Goal: Check status: Check status

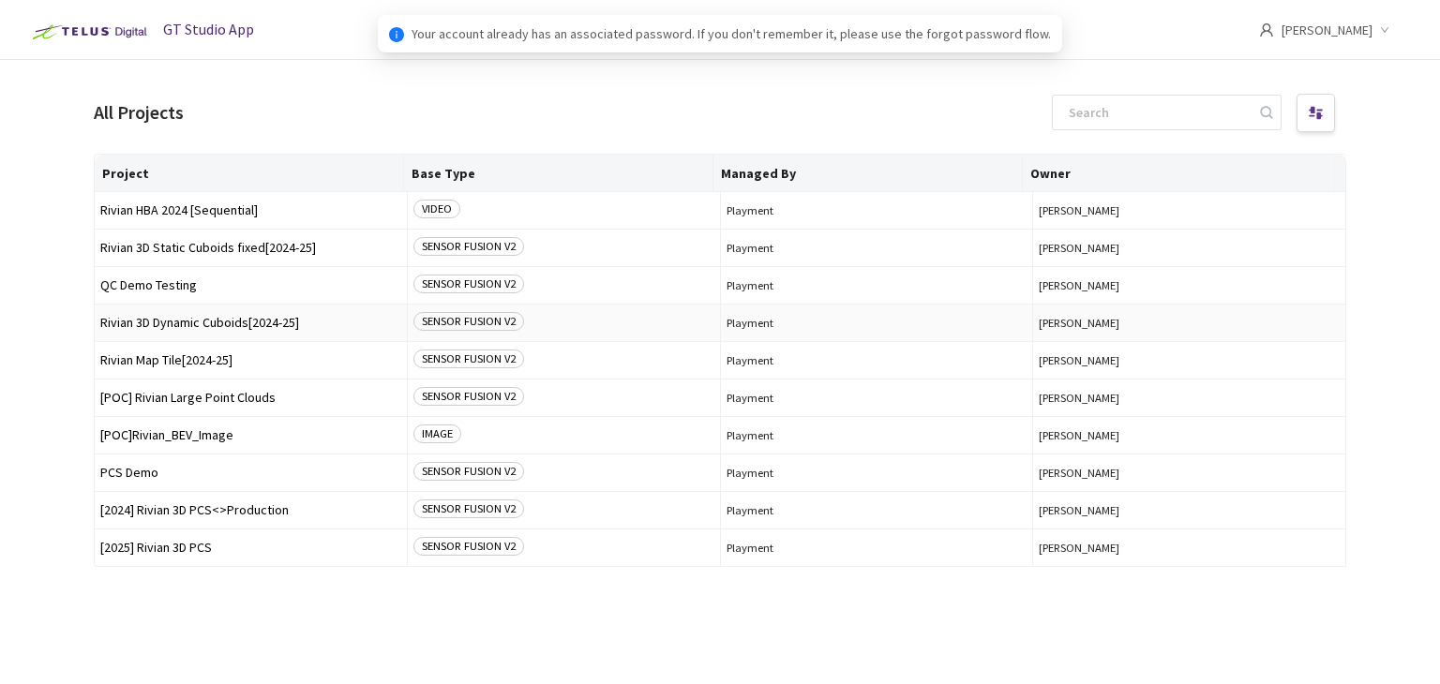
click at [194, 309] on td "Rivian 3D Dynamic Cuboids[2024-25]" at bounding box center [251, 324] width 313 height 38
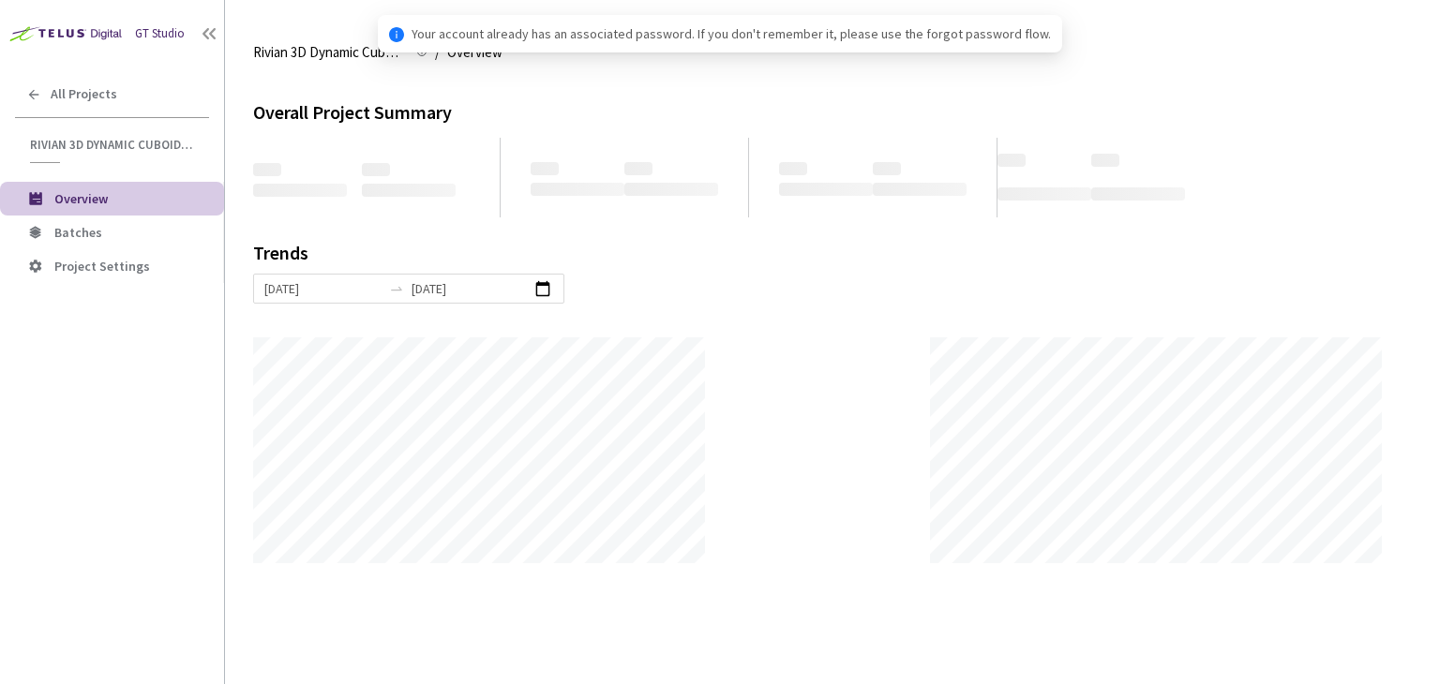
scroll to position [684, 1440]
click at [127, 219] on li "Batches" at bounding box center [112, 233] width 224 height 34
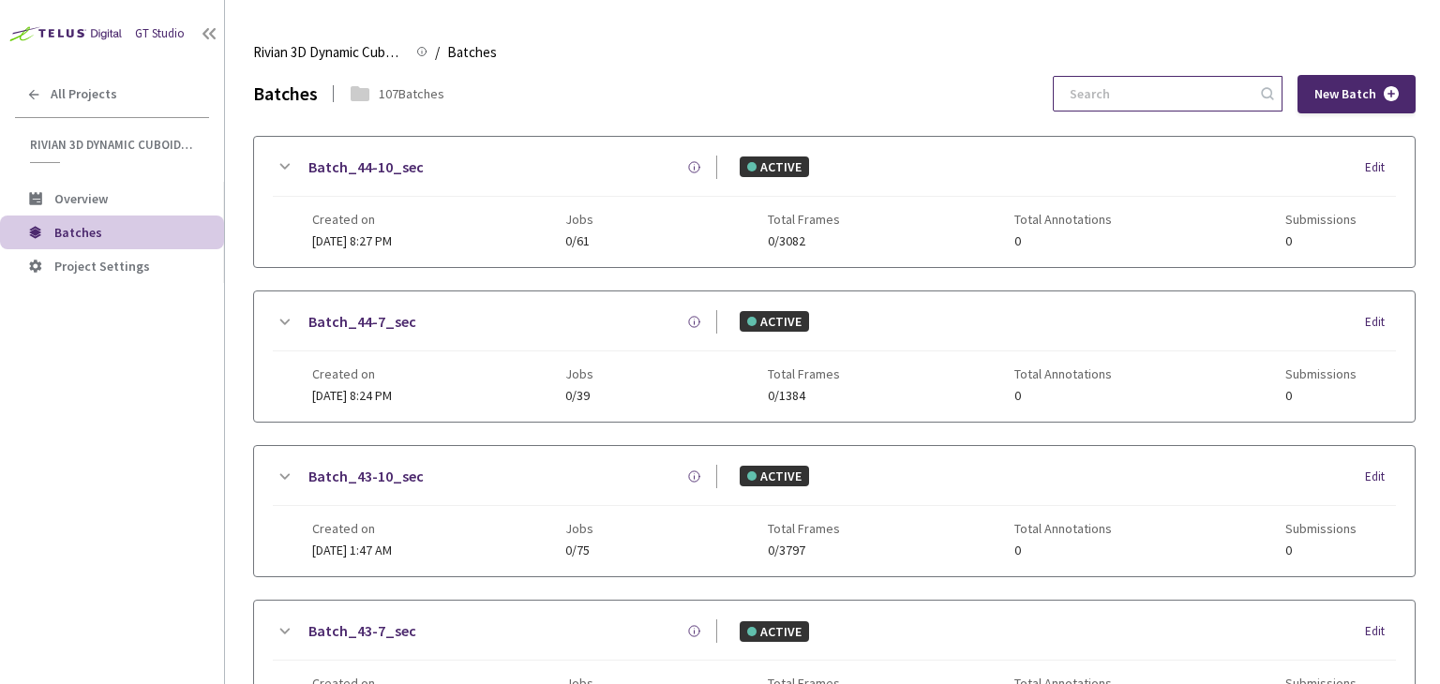
click at [1238, 79] on input at bounding box center [1159, 94] width 200 height 34
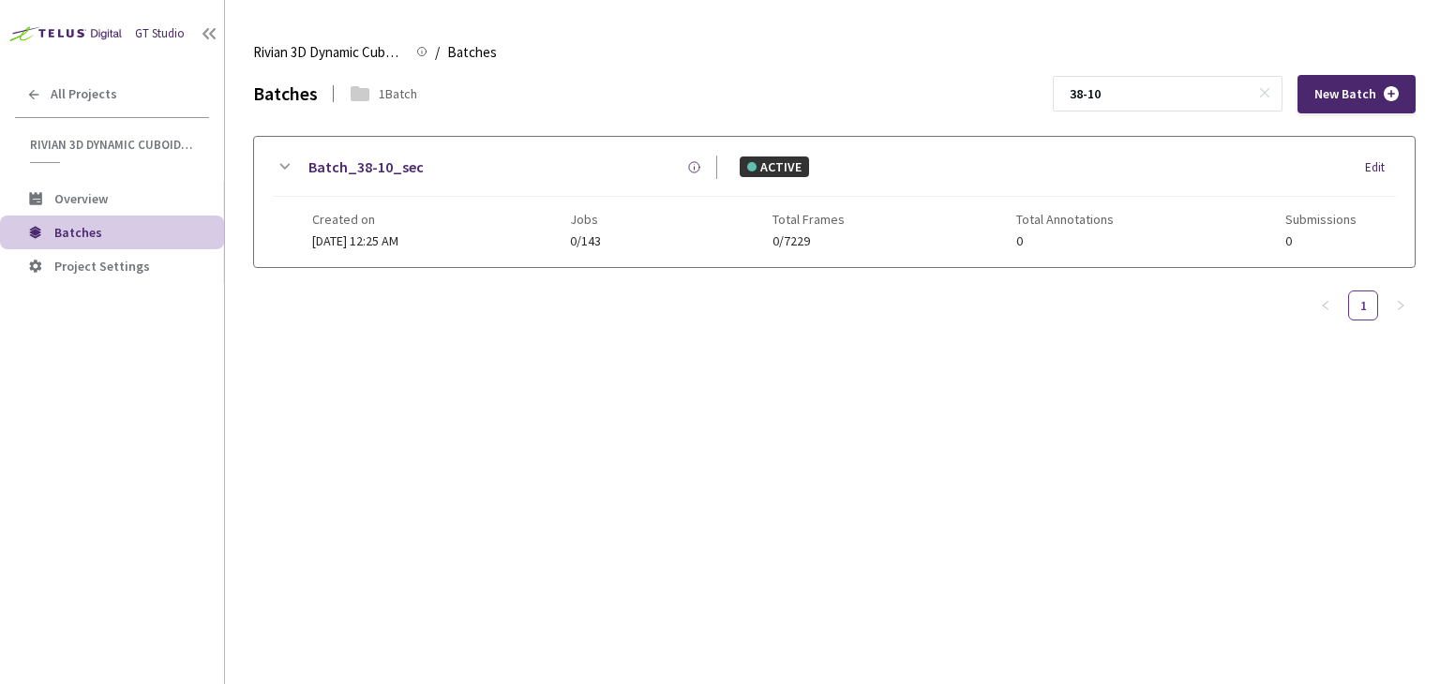
type input "38-10"
click at [311, 158] on link "Batch_38-10_sec" at bounding box center [365, 167] width 115 height 23
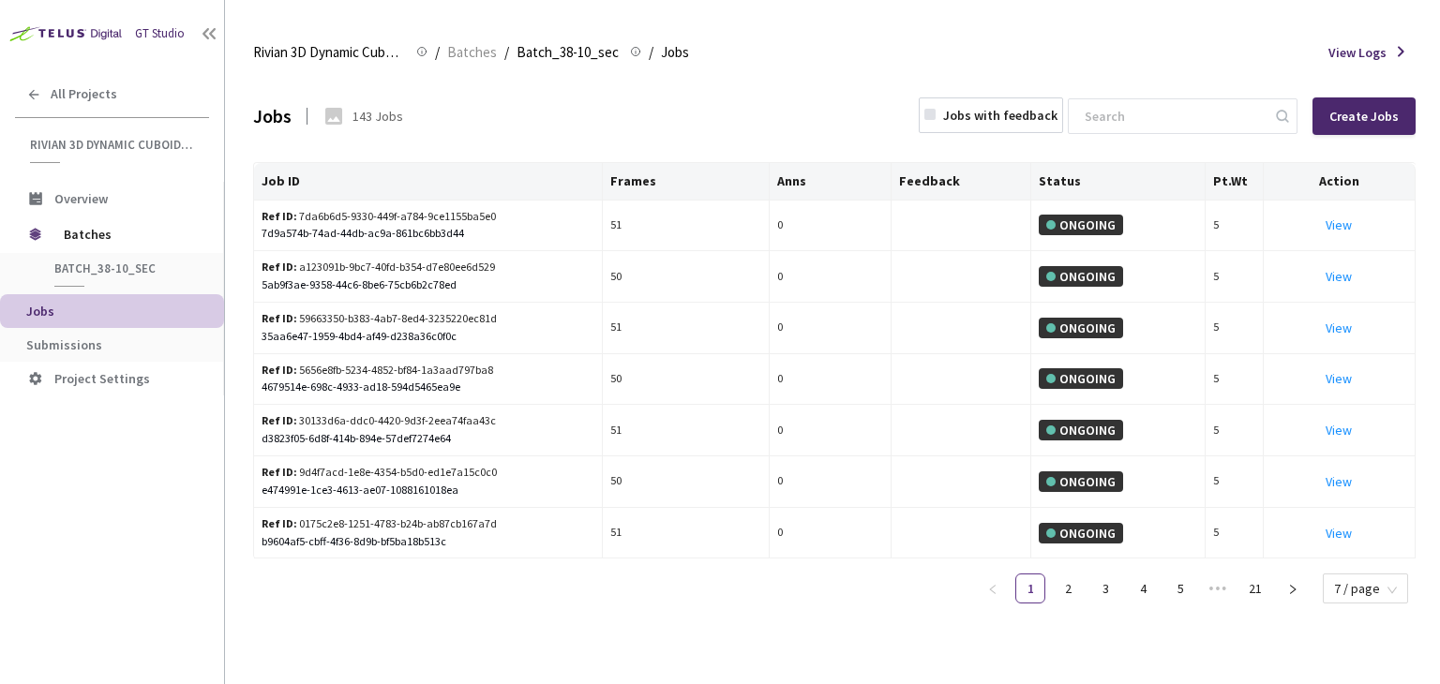
click at [105, 353] on li "Submissions" at bounding box center [112, 345] width 224 height 34
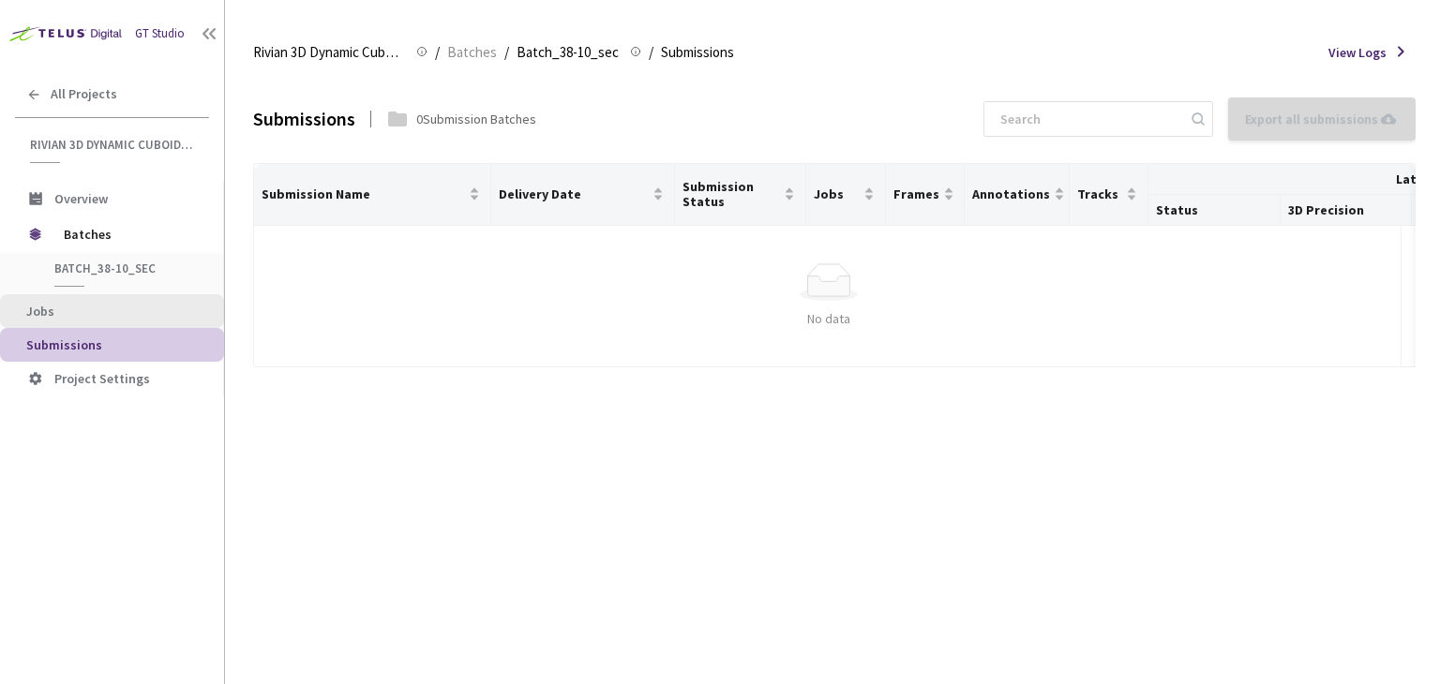
click at [90, 305] on span "Jobs" at bounding box center [117, 312] width 183 height 16
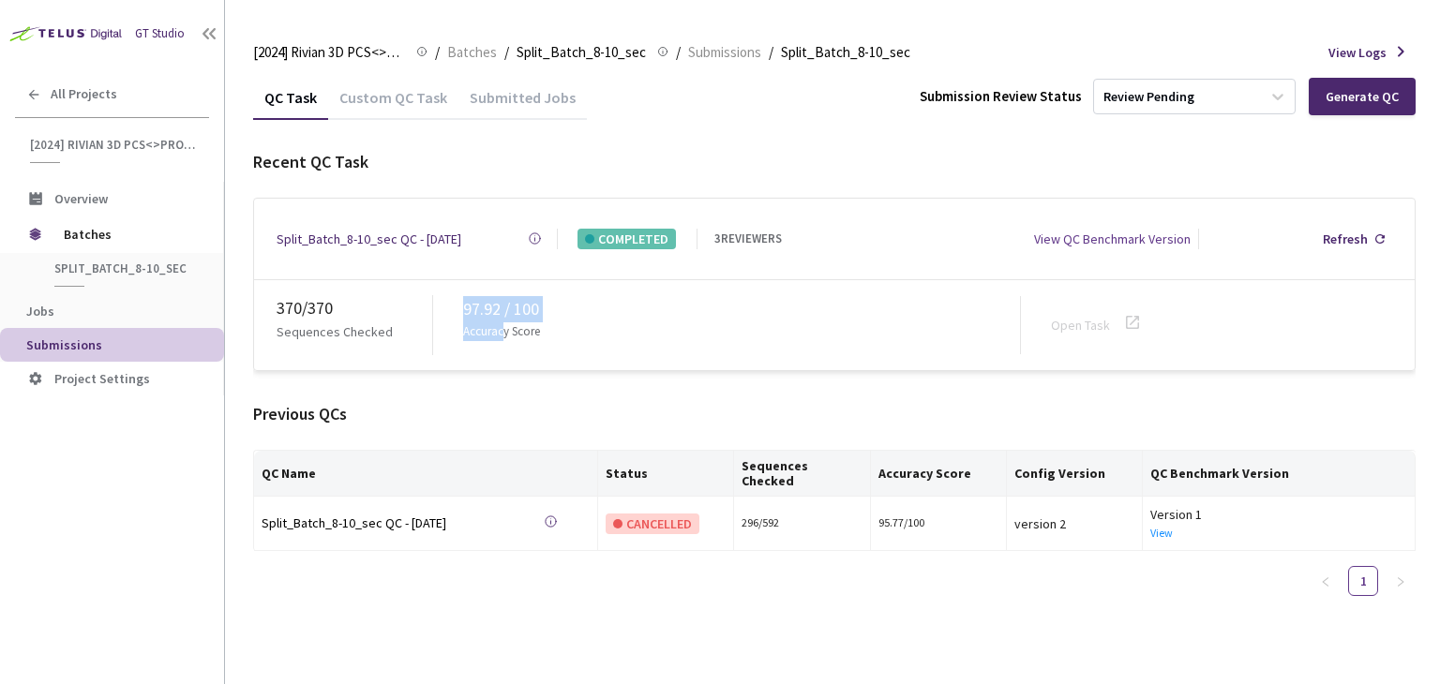
drag, startPoint x: 462, startPoint y: 293, endPoint x: 501, endPoint y: 349, distance: 67.4
click at [501, 349] on div "370 / 370 Sequences Checked 97.92 / 100 Accuracy Score Open Task" at bounding box center [834, 325] width 1161 height 90
click at [479, 301] on div "97.92 / 100" at bounding box center [741, 309] width 557 height 26
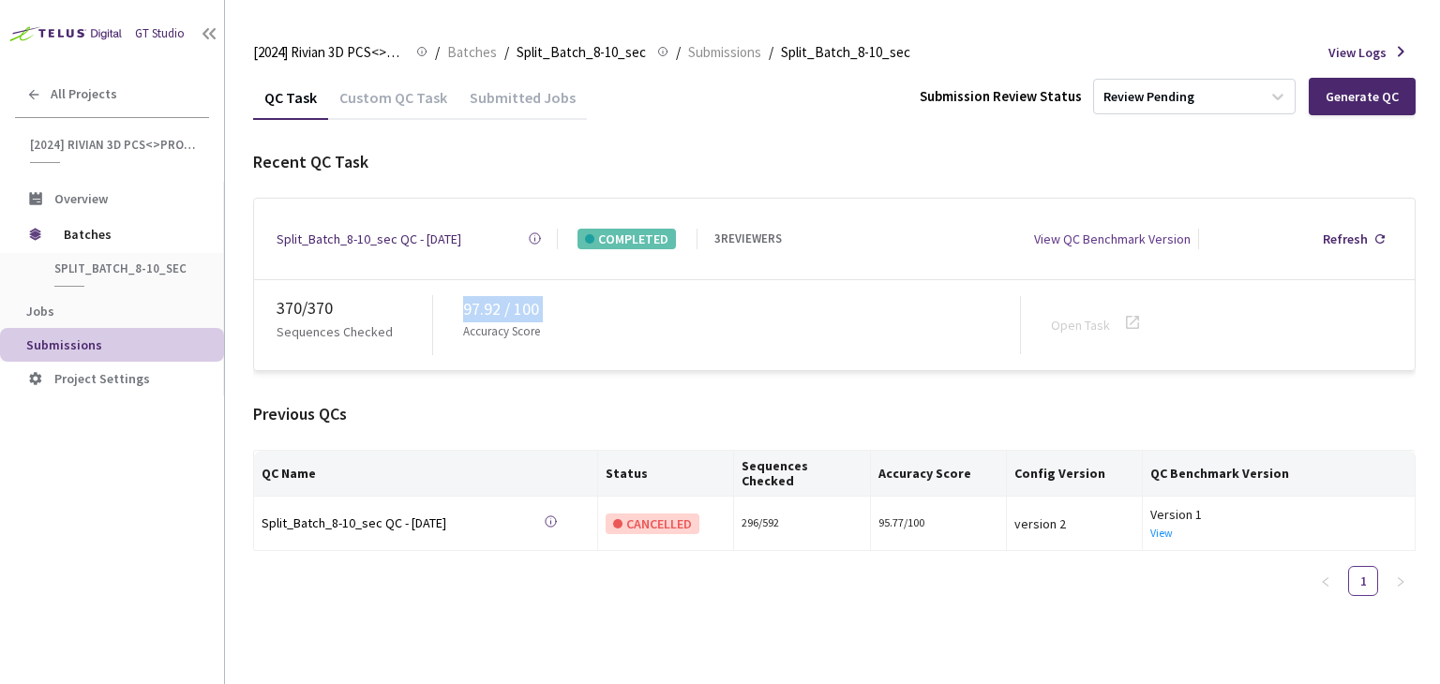
click at [479, 301] on div "97.92 / 100" at bounding box center [741, 309] width 557 height 26
copy div "97.92"
